Goal: Check status: Check status

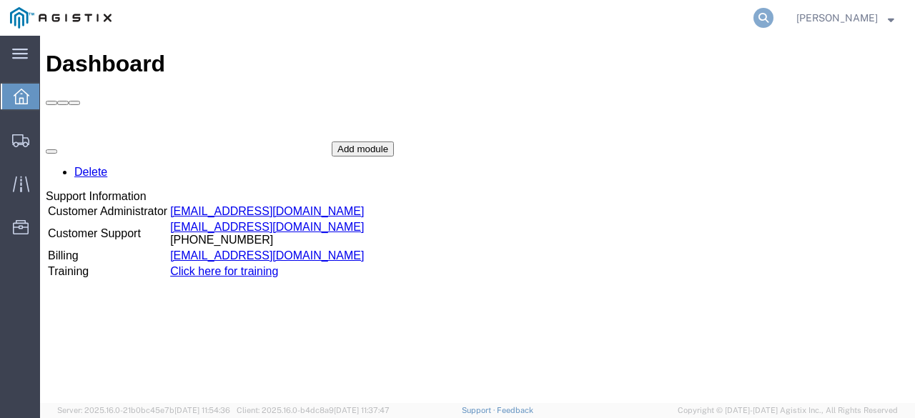
click at [774, 14] on icon at bounding box center [764, 18] width 20 height 20
paste input "55428552"
type input "55428552"
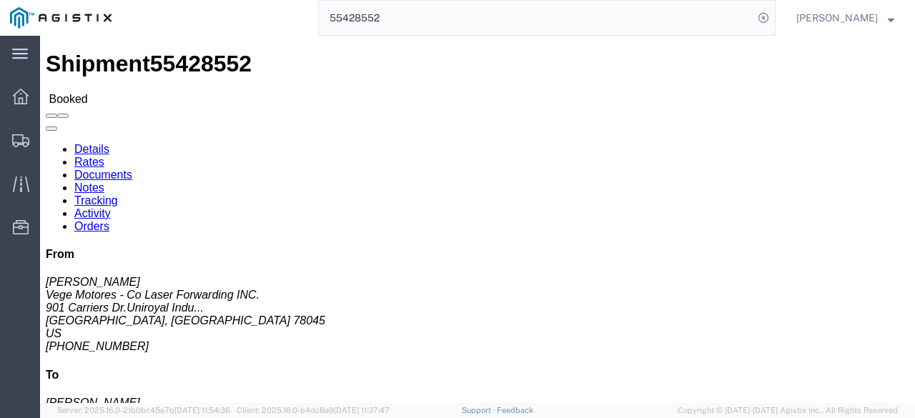
click link "Rates"
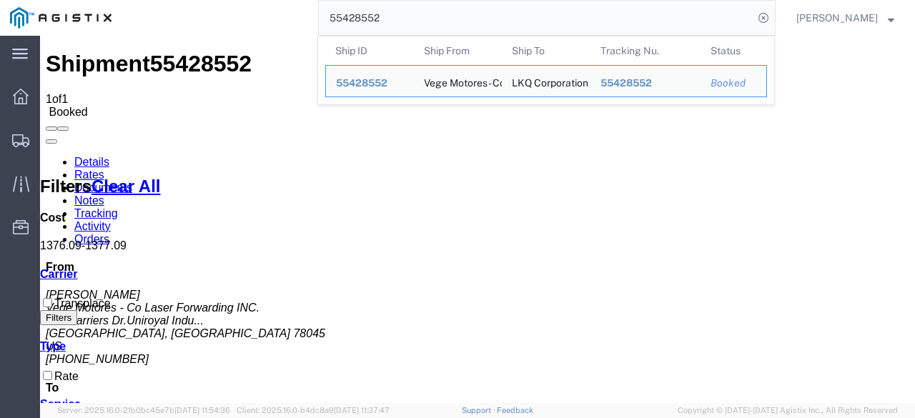
click at [418, 22] on input "55428552" at bounding box center [536, 18] width 435 height 34
click at [292, 22] on div "55428552 Ship ID Ship From Ship To Tracking Nu. Status Ship ID 55428552 Ship Fr…" at bounding box center [449, 18] width 654 height 36
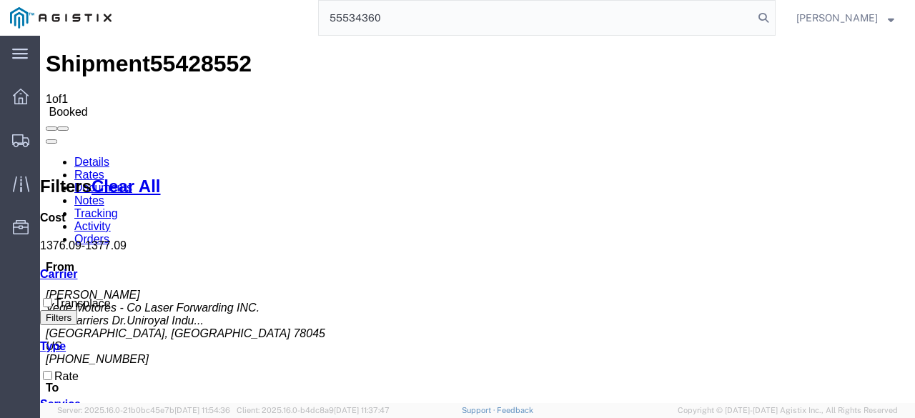
type input "55534360"
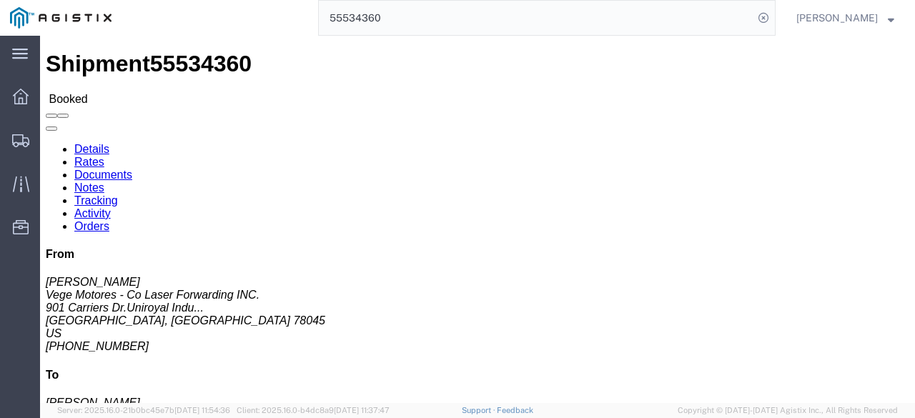
click link "Rates"
